Goal: Obtain resource: Download file/media

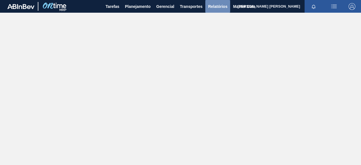
click at [206, 7] on button "Relatórios" at bounding box center [217, 6] width 25 height 13
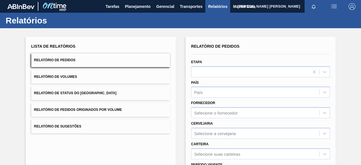
click at [98, 108] on span "Relatório de Pedidos Originados por Volume" at bounding box center [78, 110] width 88 height 4
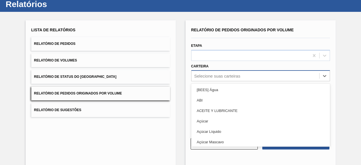
click at [265, 81] on div "option [BEES] Água focused, 1 of 101. 101 results available. Use Up and Down to…" at bounding box center [260, 75] width 139 height 11
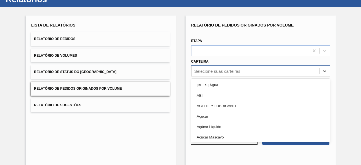
scroll to position [21, 0]
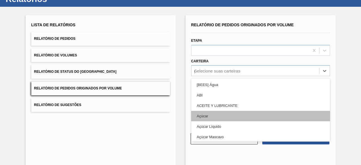
type input "ga"
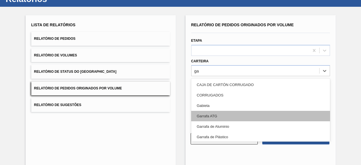
scroll to position [43, 0]
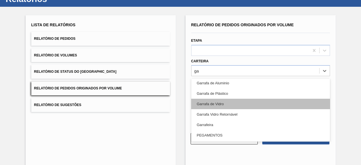
click at [237, 102] on div "Garrafa de Vidro" at bounding box center [260, 104] width 139 height 10
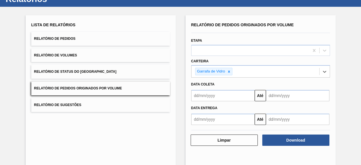
click at [244, 94] on input "text" at bounding box center [222, 95] width 63 height 11
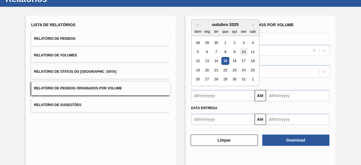
click at [241, 52] on div "10" at bounding box center [244, 52] width 8 height 8
type input "[DATE]"
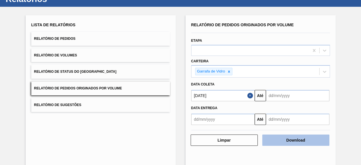
click at [290, 140] on button "Download" at bounding box center [295, 140] width 67 height 11
